Goal: Find specific page/section: Find specific page/section

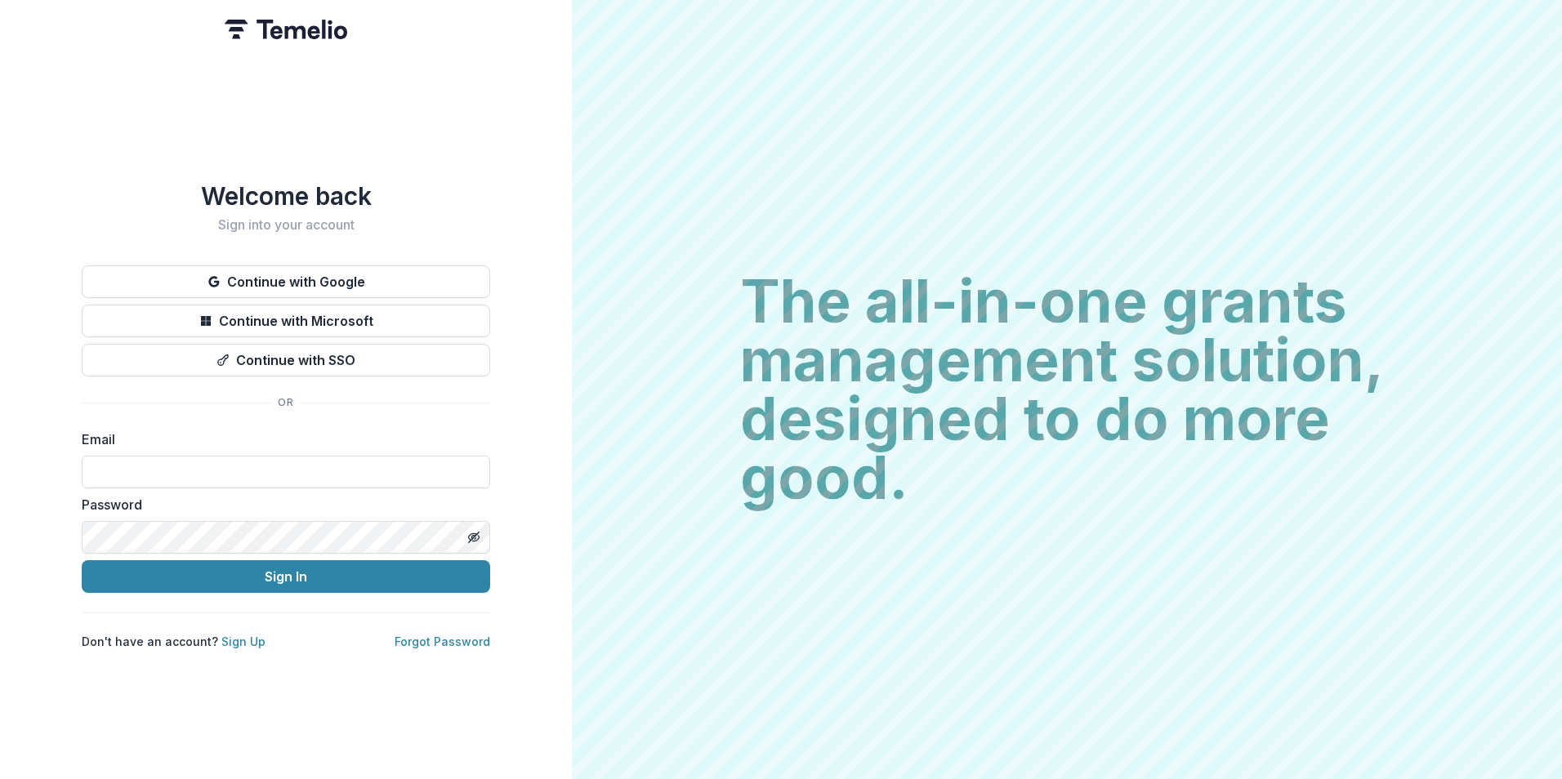
drag, startPoint x: 150, startPoint y: 469, endPoint x: 317, endPoint y: 485, distance: 167.4
click at [151, 469] on input at bounding box center [286, 472] width 408 height 33
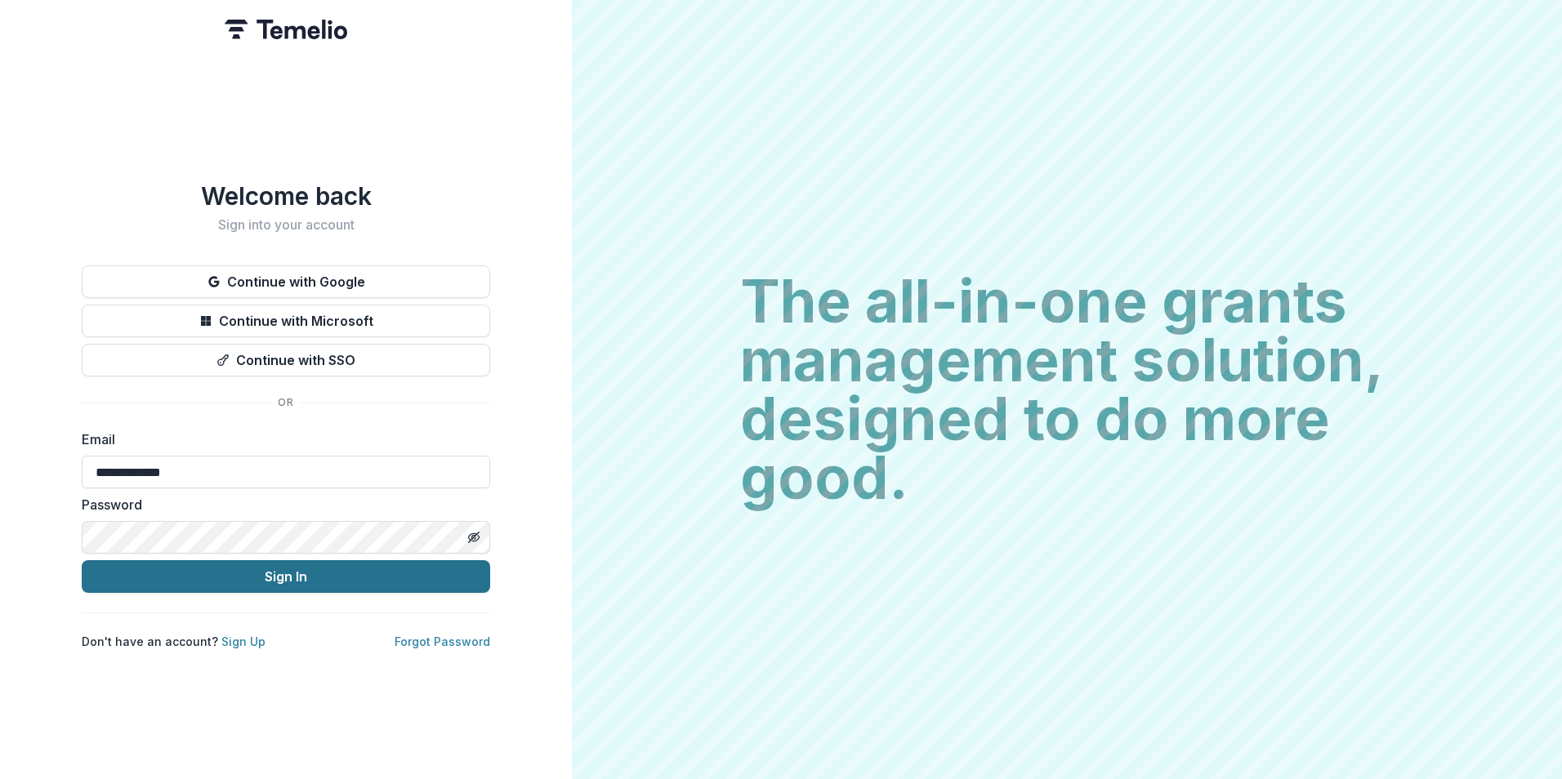
type input "**********"
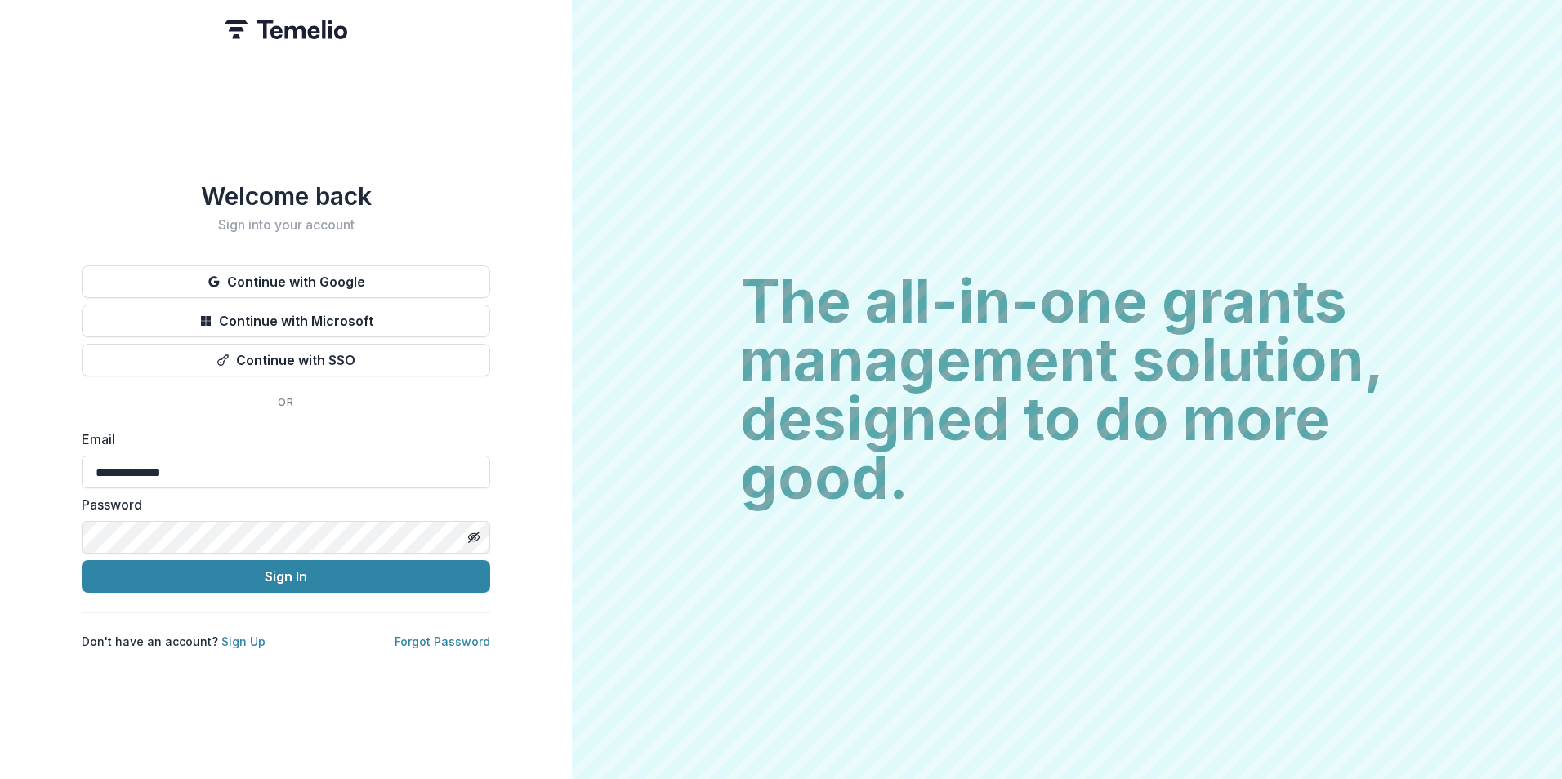
click at [82, 560] on button "Sign In" at bounding box center [286, 576] width 408 height 33
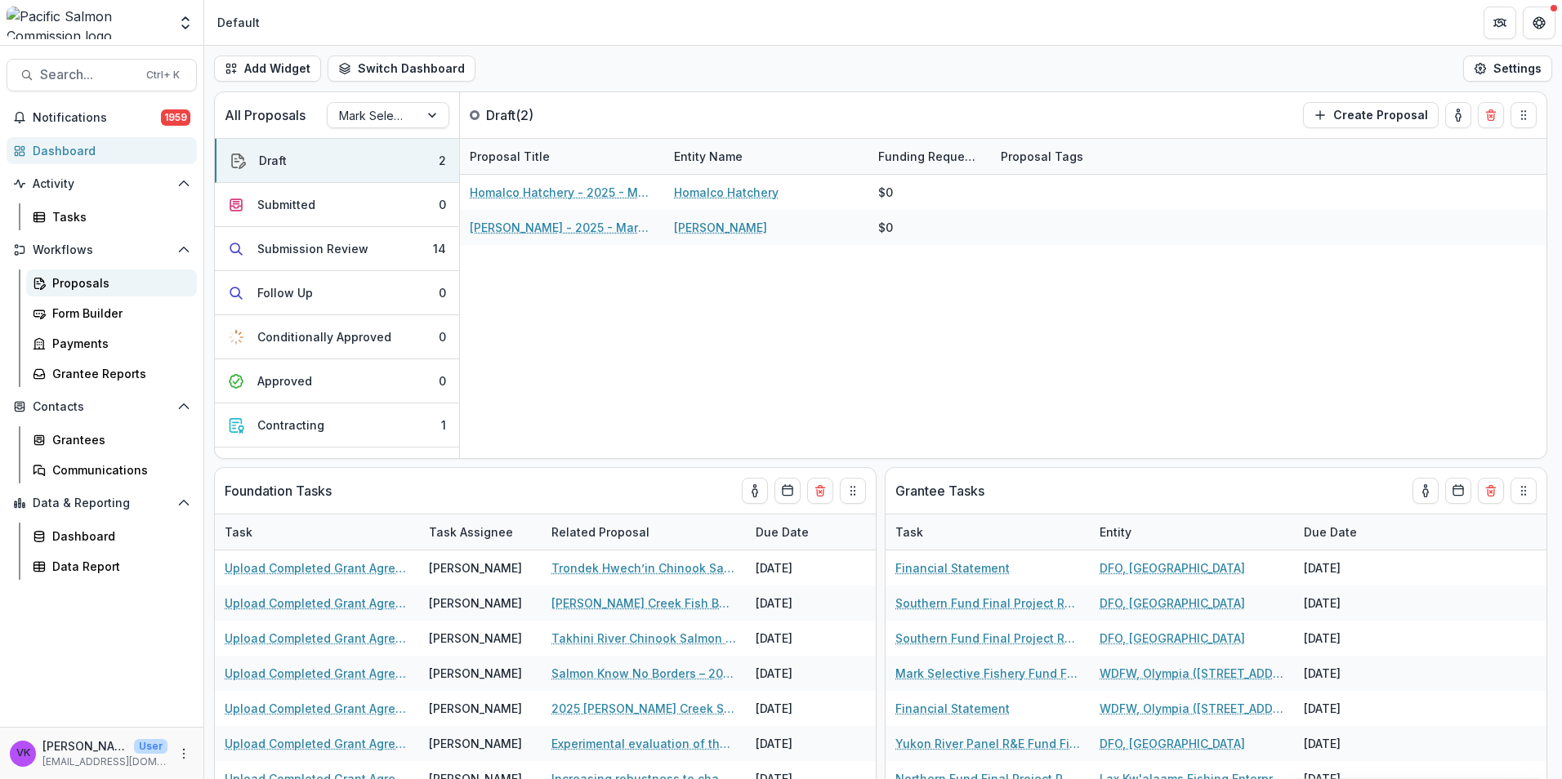
click at [90, 296] on div "Proposals Form Builder Payments Grantee Reports" at bounding box center [112, 329] width 184 height 118
click at [91, 283] on div "Proposals" at bounding box center [118, 282] width 132 height 17
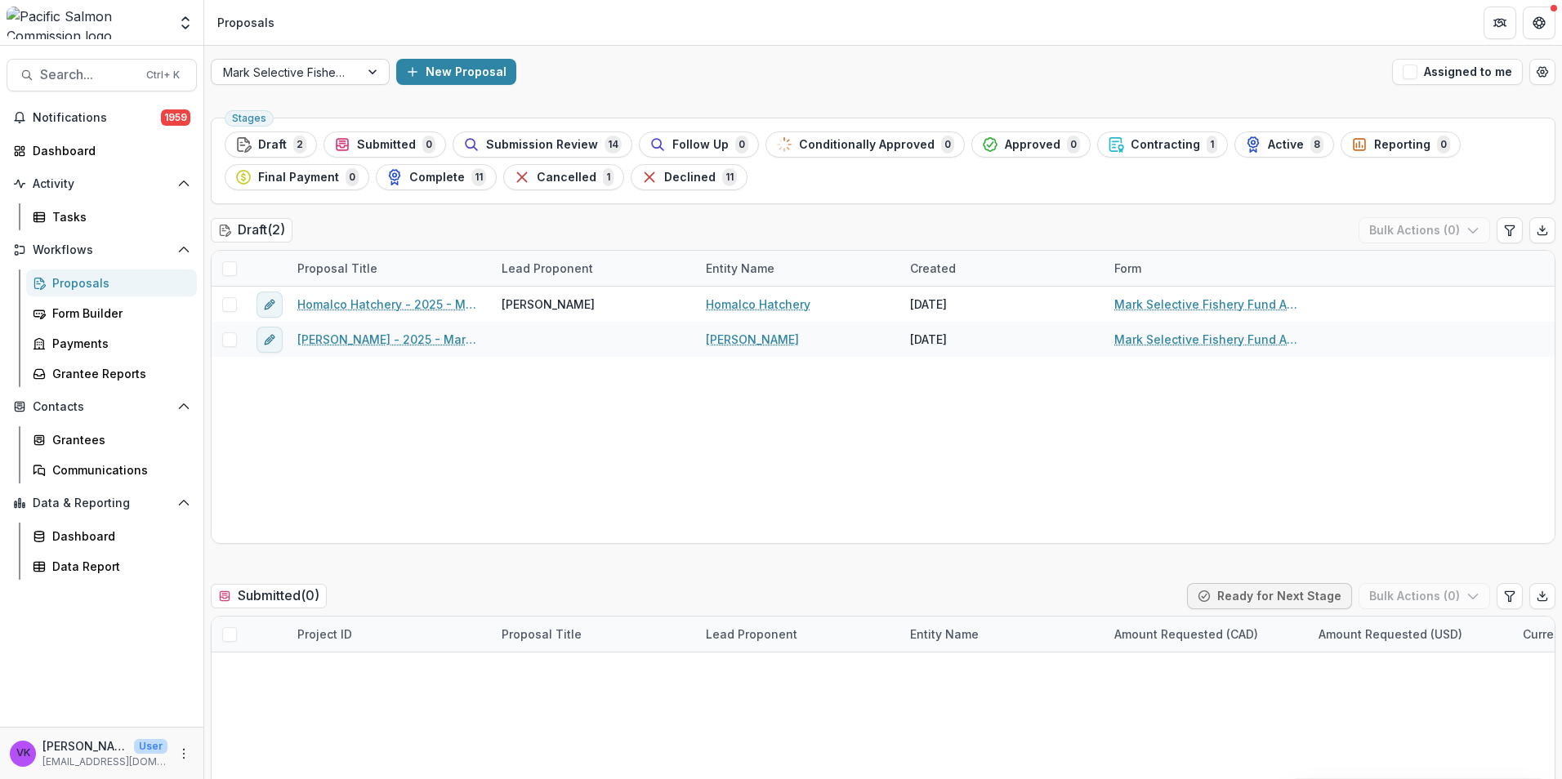
click at [368, 70] on div at bounding box center [373, 72] width 29 height 25
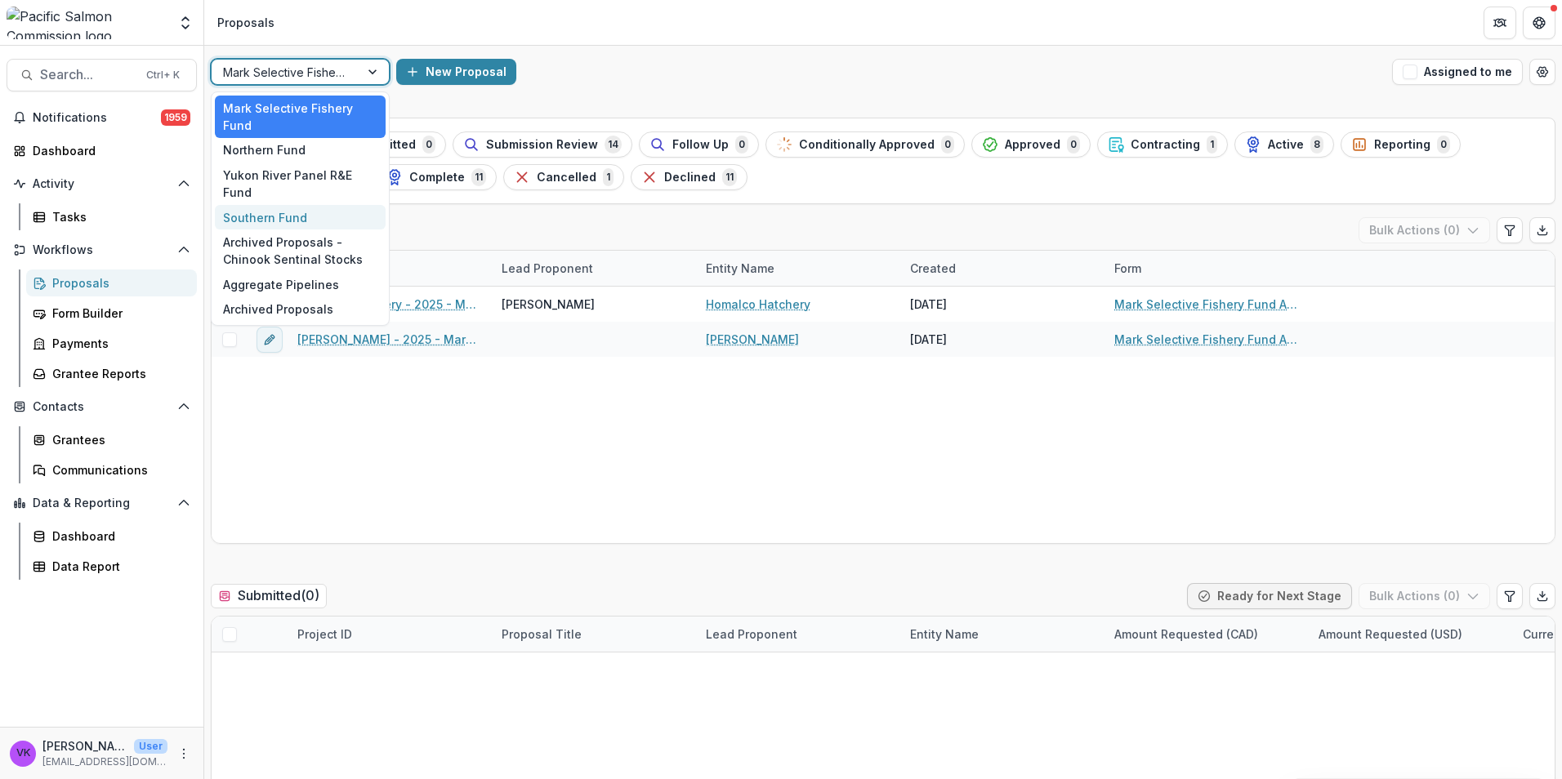
click at [287, 205] on div "Southern Fund" at bounding box center [300, 217] width 171 height 25
